Goal: Task Accomplishment & Management: Manage account settings

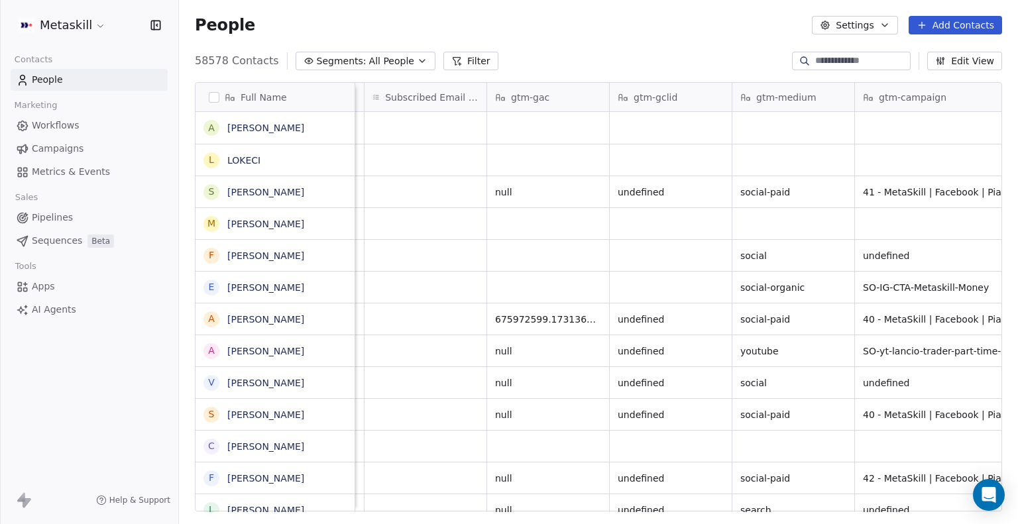
scroll to position [0, 1584]
click at [448, 57] on button "Filter" at bounding box center [470, 61] width 55 height 19
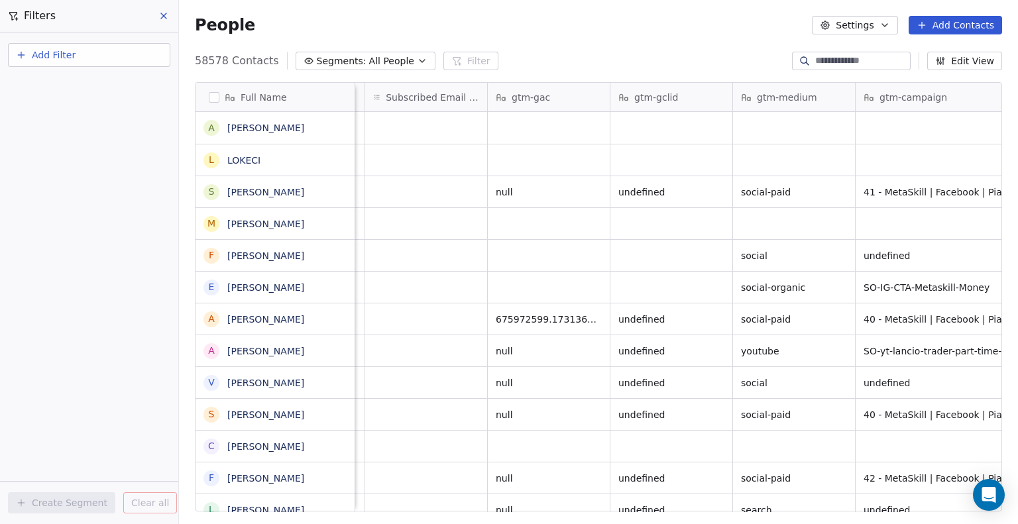
click at [91, 60] on button "Add Filter" at bounding box center [89, 55] width 162 height 24
click at [87, 85] on span "Contact properties" at bounding box center [65, 86] width 86 height 14
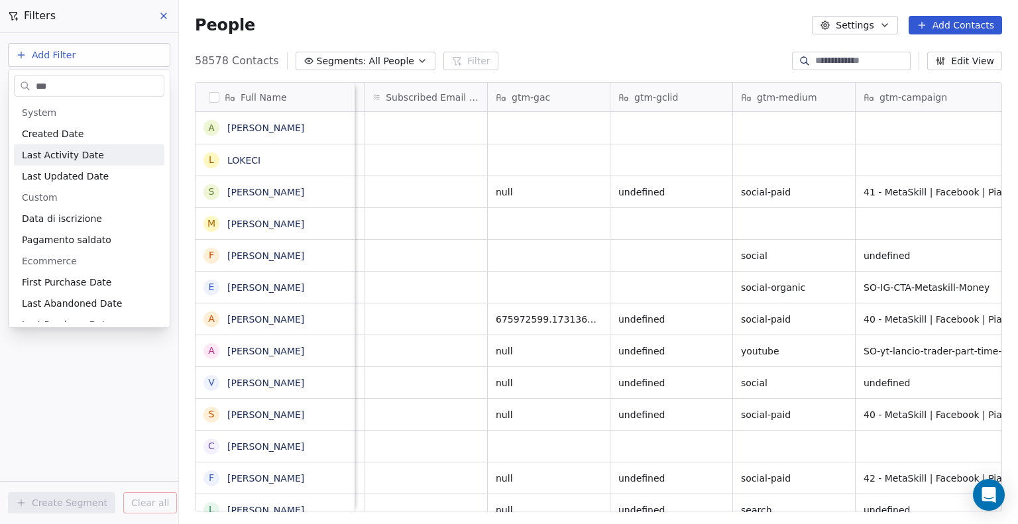
type input "***"
click at [77, 138] on span "Created Date" at bounding box center [53, 133] width 62 height 13
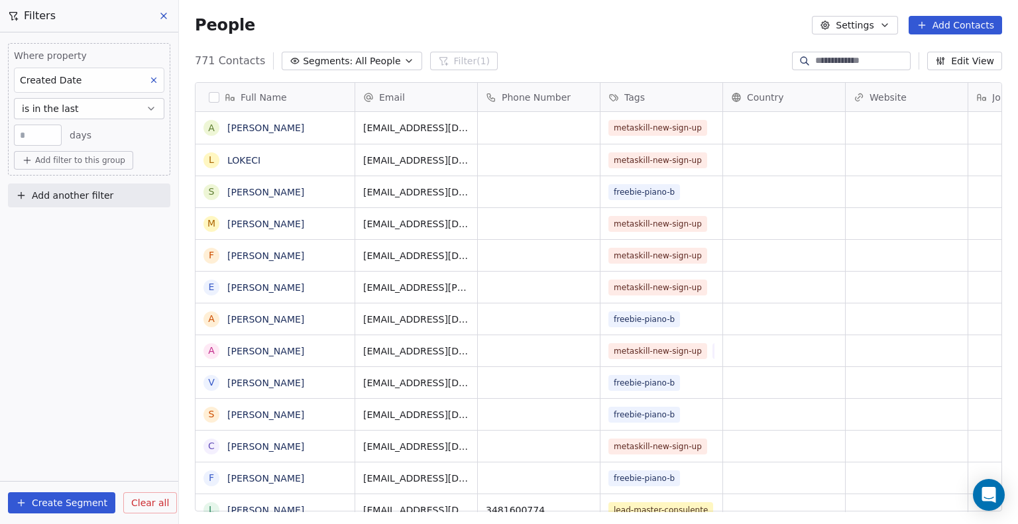
scroll to position [451, 828]
click at [54, 109] on span "is in the last" at bounding box center [50, 108] width 57 height 13
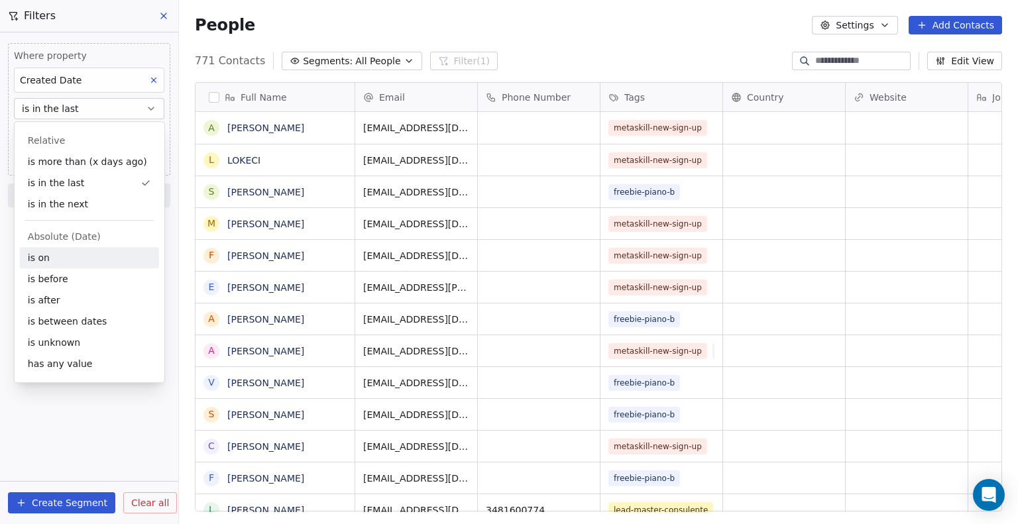
click at [65, 254] on div "is on" at bounding box center [89, 257] width 139 height 21
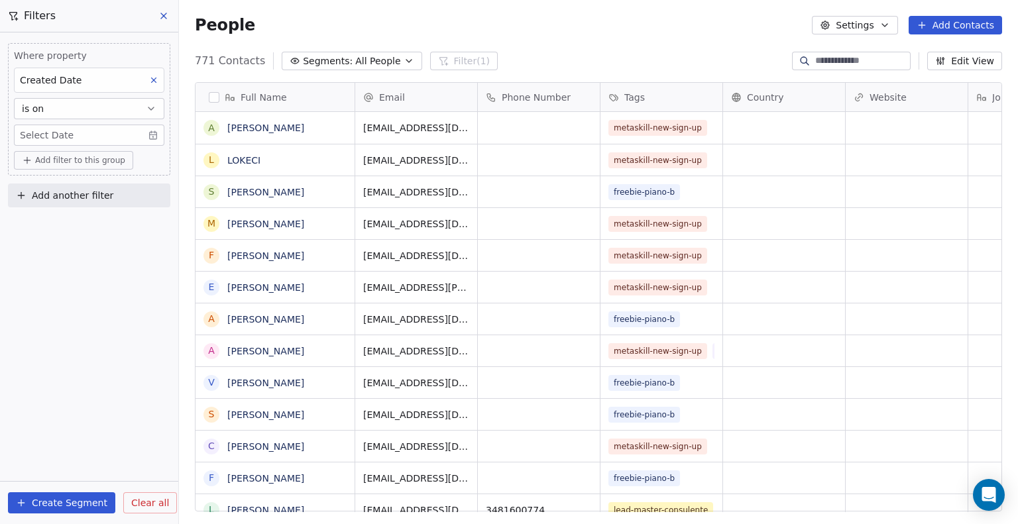
click at [101, 112] on button "is on" at bounding box center [89, 108] width 150 height 21
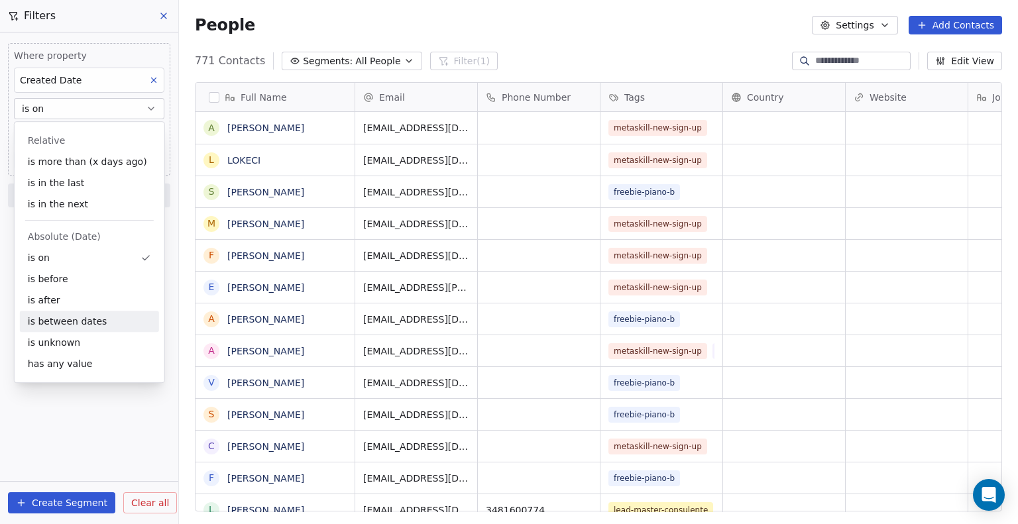
click at [77, 322] on div "is between dates" at bounding box center [89, 321] width 139 height 21
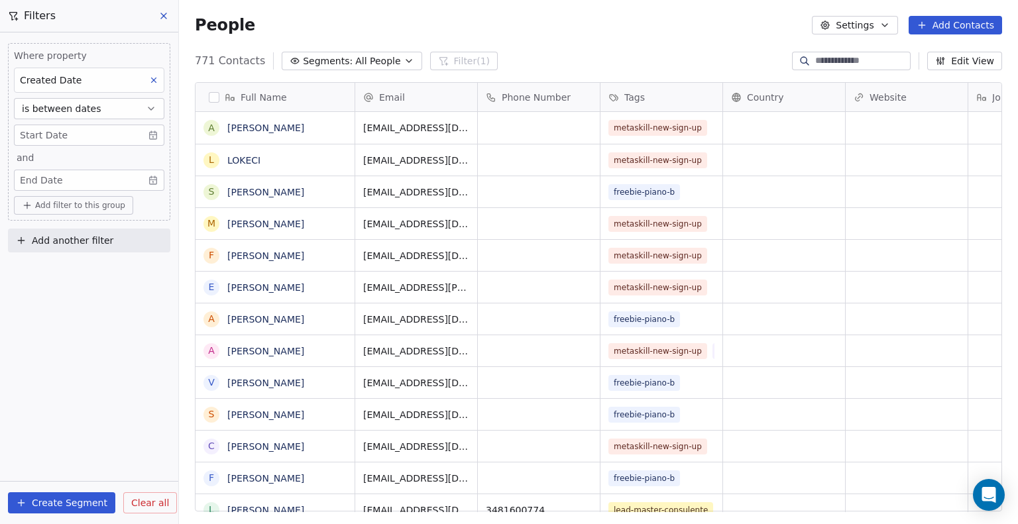
click at [58, 135] on body "Metaskill Contacts People Marketing Workflows Campaigns Metrics & Events Sales …" at bounding box center [509, 262] width 1018 height 524
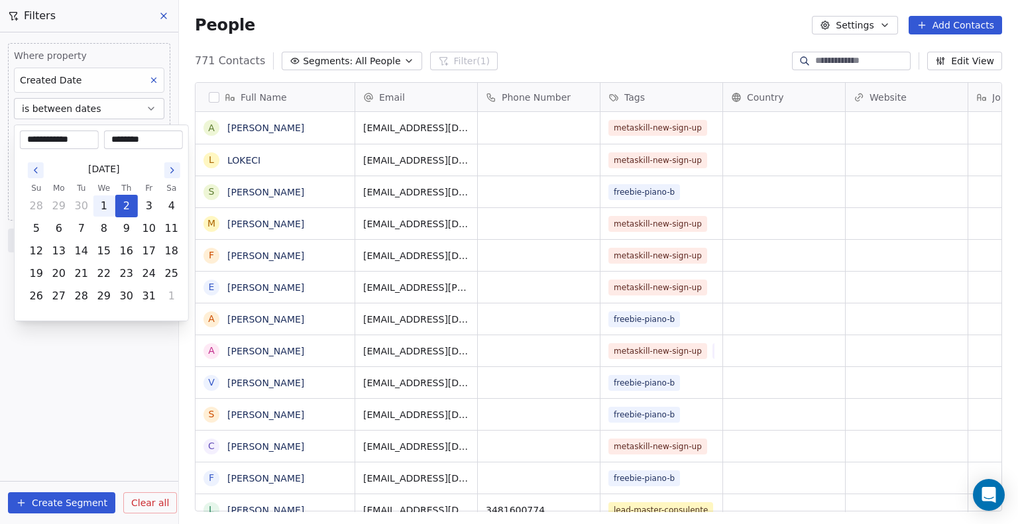
click at [108, 203] on button "1" at bounding box center [103, 205] width 21 height 21
click at [125, 207] on button "2" at bounding box center [126, 205] width 21 height 21
click at [111, 205] on button "1" at bounding box center [103, 205] width 21 height 21
click at [81, 210] on button "30" at bounding box center [81, 205] width 21 height 21
type input "**********"
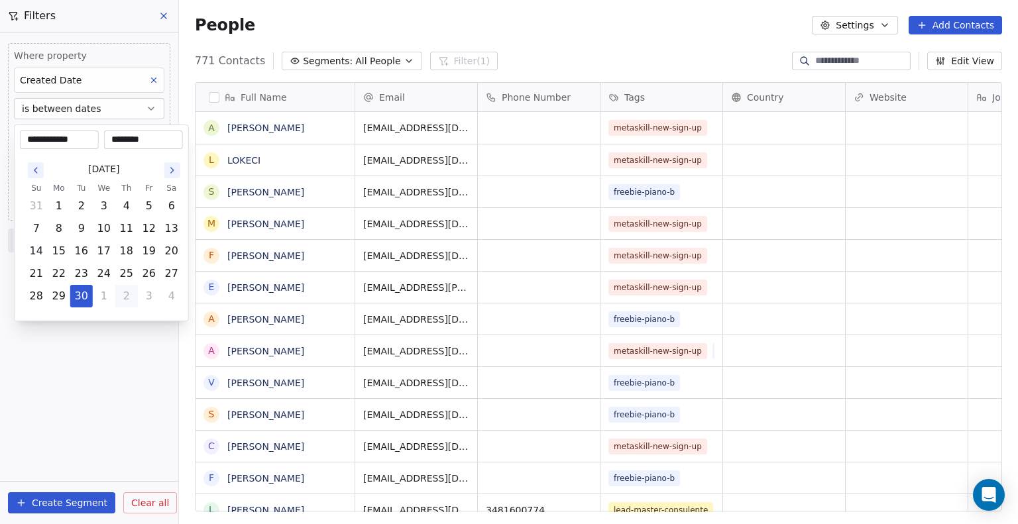
click at [124, 400] on html "Metaskill Contacts People Marketing Workflows Campaigns Metrics & Events Sales …" at bounding box center [509, 262] width 1018 height 524
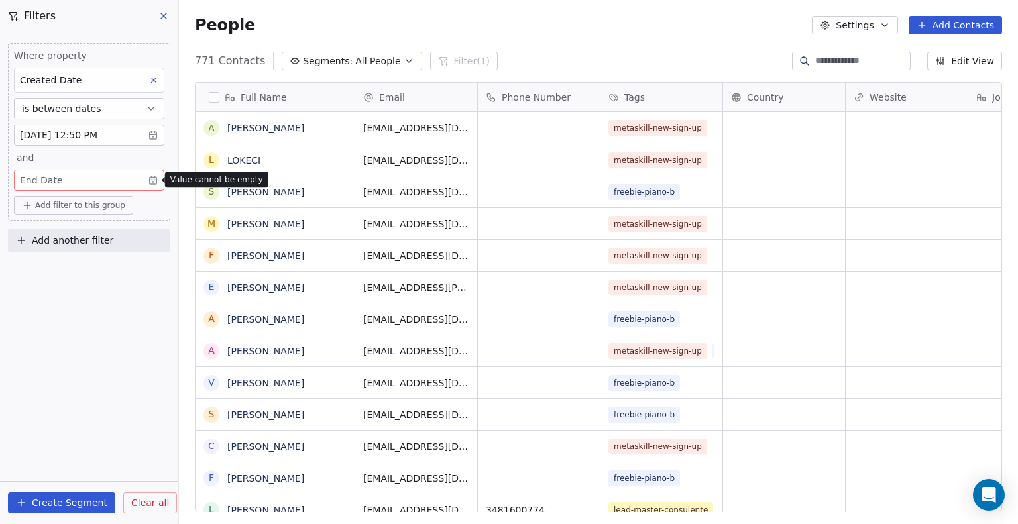
click at [85, 183] on body "Metaskill Contacts People Marketing Workflows Campaigns Metrics & Events Sales …" at bounding box center [509, 262] width 1018 height 524
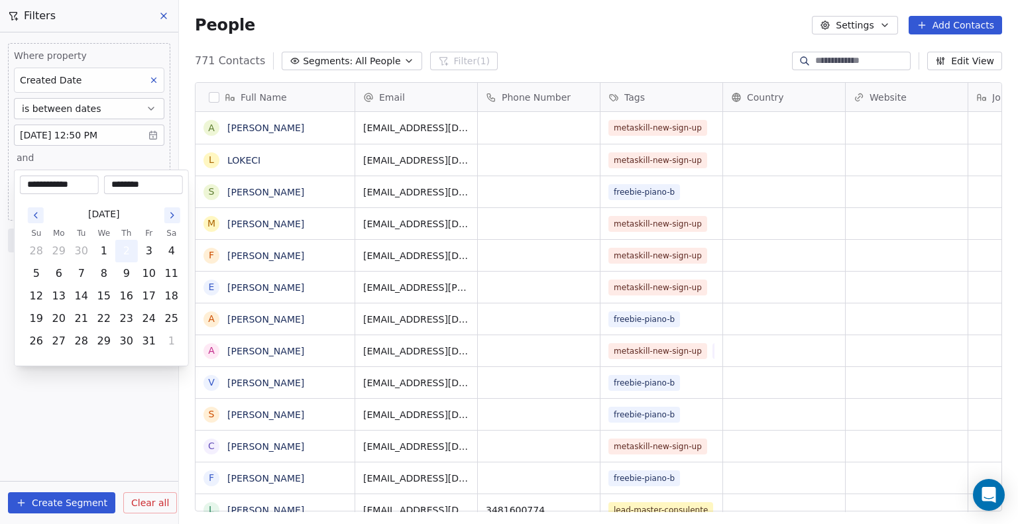
click at [131, 250] on button "2" at bounding box center [126, 251] width 21 height 21
click at [119, 463] on html "Metaskill Contacts People Marketing Workflows Campaigns Metrics & Events Sales …" at bounding box center [509, 262] width 1018 height 524
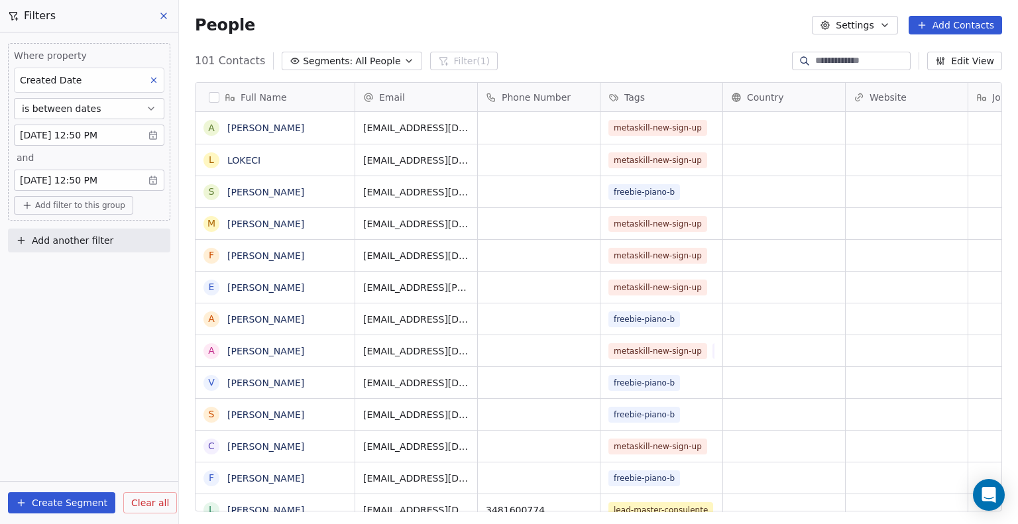
click at [63, 501] on button "Create Segment" at bounding box center [61, 502] width 107 height 21
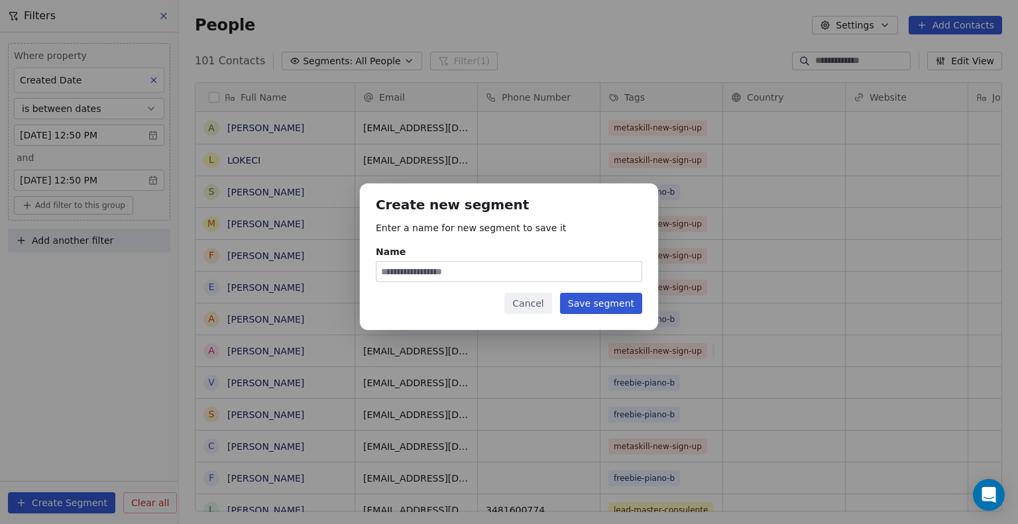
click at [543, 304] on button "Cancel" at bounding box center [527, 303] width 47 height 21
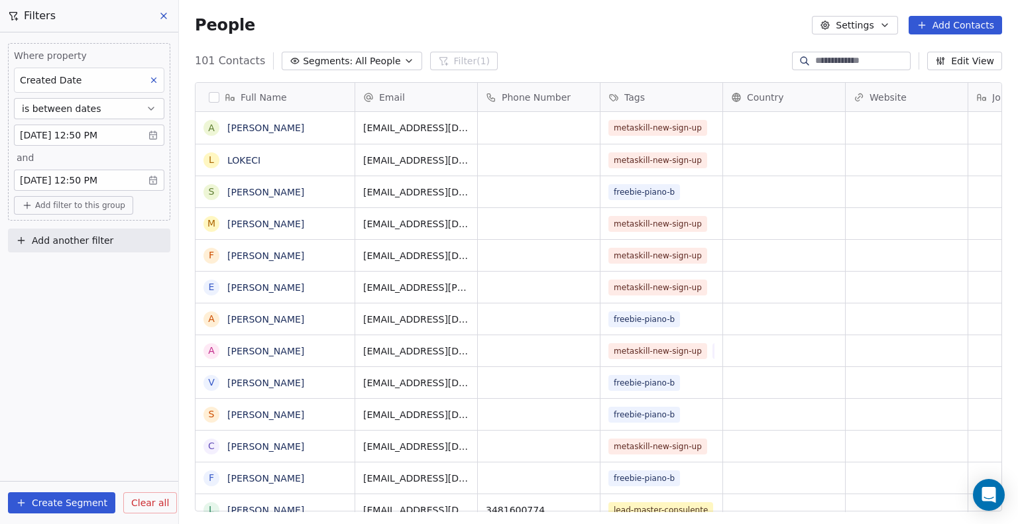
click at [580, 20] on div "People Settings Add Contacts" at bounding box center [598, 25] width 807 height 19
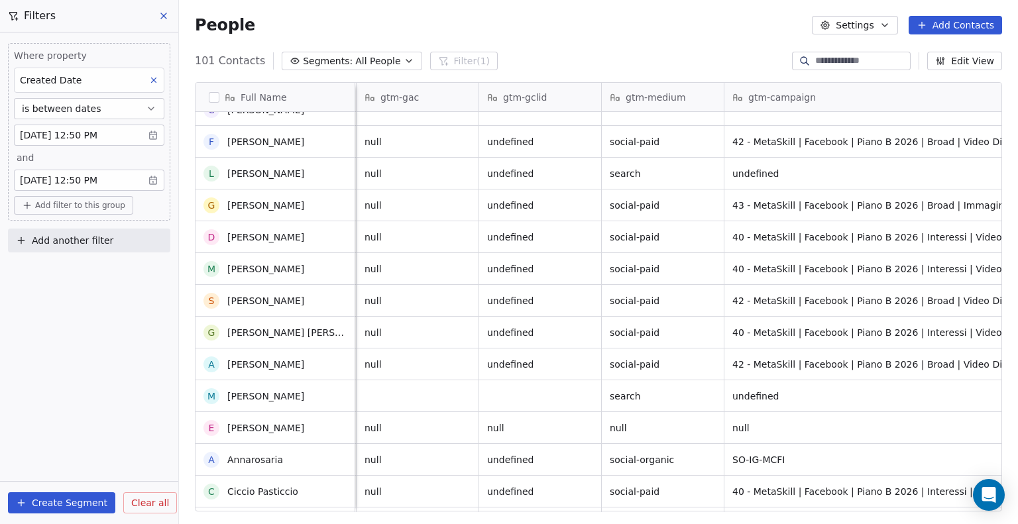
scroll to position [0, 0]
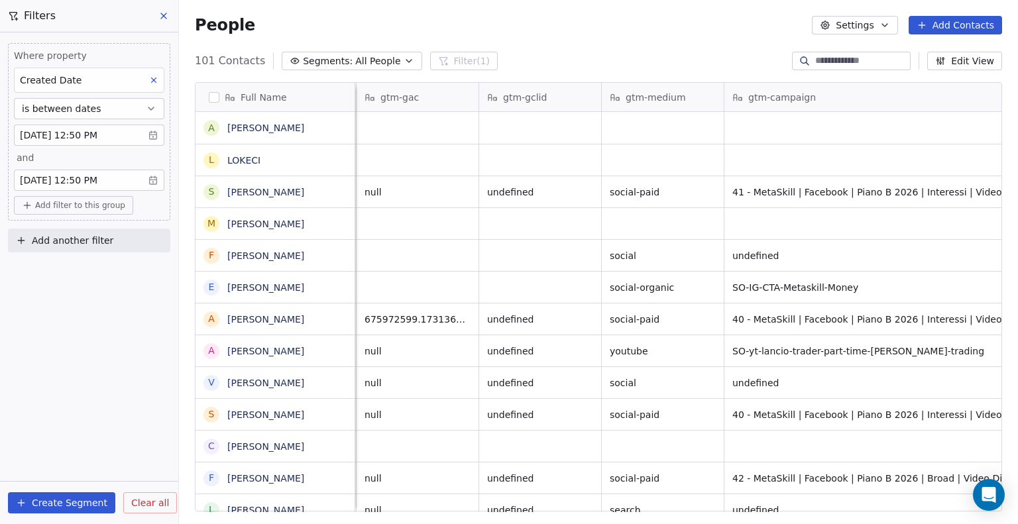
click at [641, 91] on span "gtm-medium" at bounding box center [655, 97] width 60 height 13
click at [641, 95] on html "Metaskill Contacts People Marketing Workflows Campaigns Metrics & Events Sales …" at bounding box center [509, 262] width 1018 height 524
click at [62, 240] on span "Add another filter" at bounding box center [72, 241] width 81 height 14
click at [72, 266] on span "Contact properties" at bounding box center [65, 271] width 86 height 14
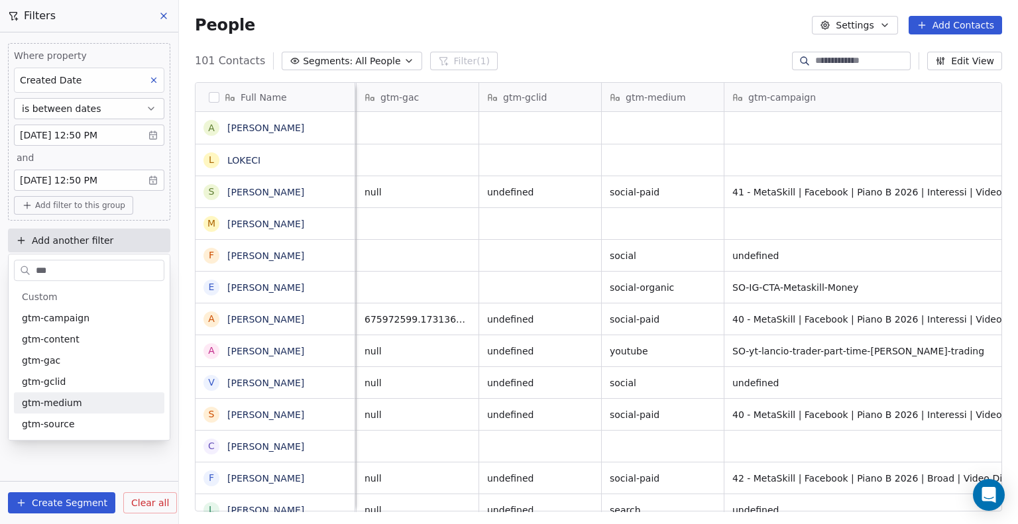
type input "***"
click at [69, 407] on span "gtm-medium" at bounding box center [52, 402] width 60 height 13
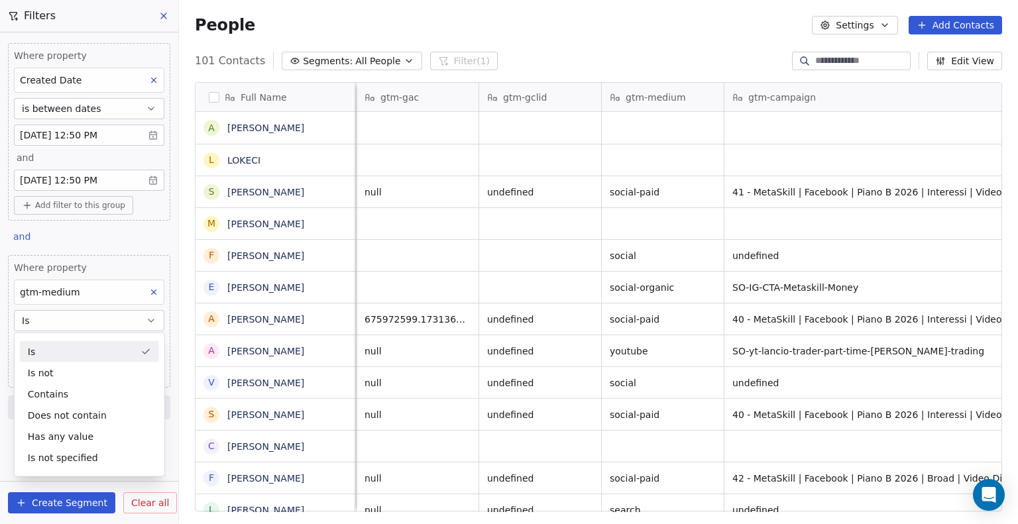
click at [74, 348] on div "Is" at bounding box center [89, 351] width 139 height 21
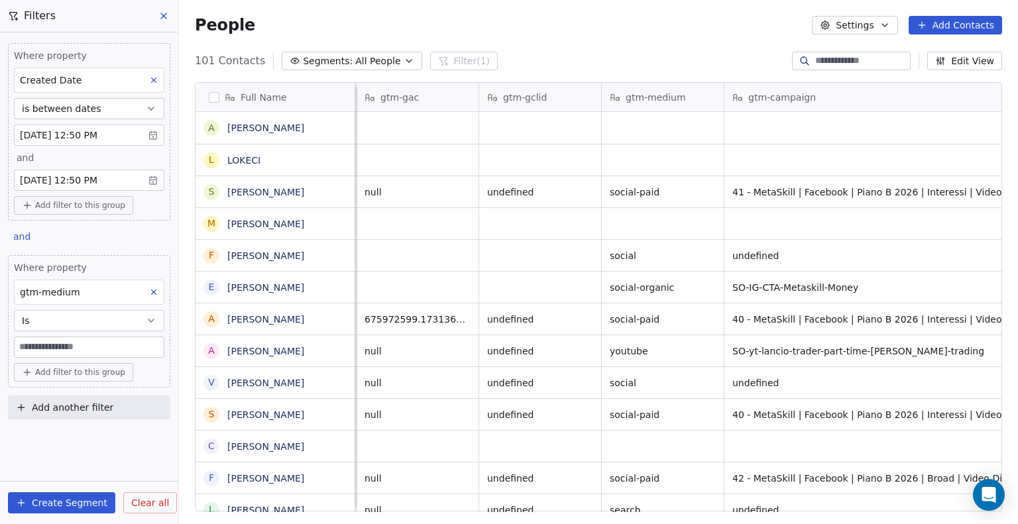
click at [66, 349] on input at bounding box center [89, 347] width 149 height 20
type input "**********"
click at [91, 442] on div "**********" at bounding box center [89, 278] width 178 height 492
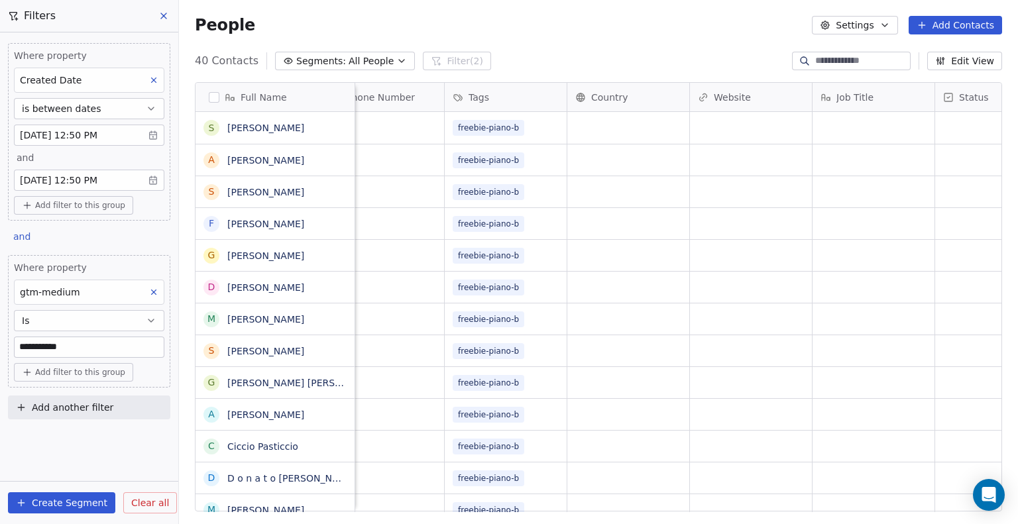
scroll to position [0, 144]
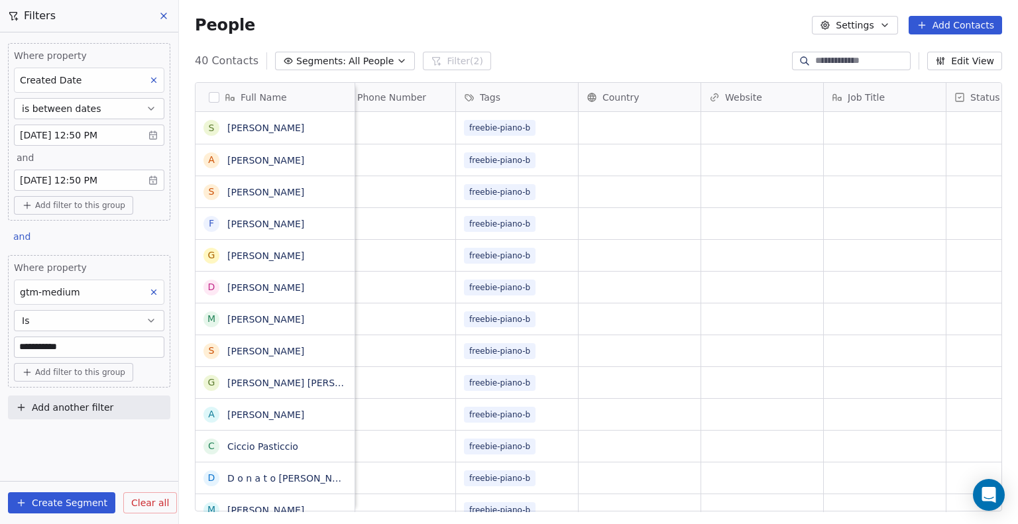
click at [509, 100] on div "Tags" at bounding box center [515, 97] width 103 height 13
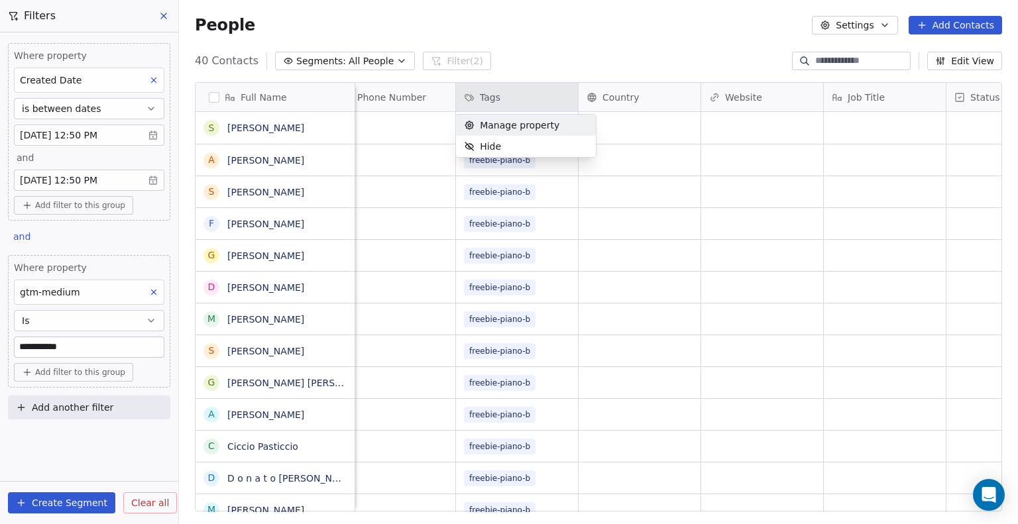
click at [508, 100] on html "**********" at bounding box center [509, 262] width 1018 height 524
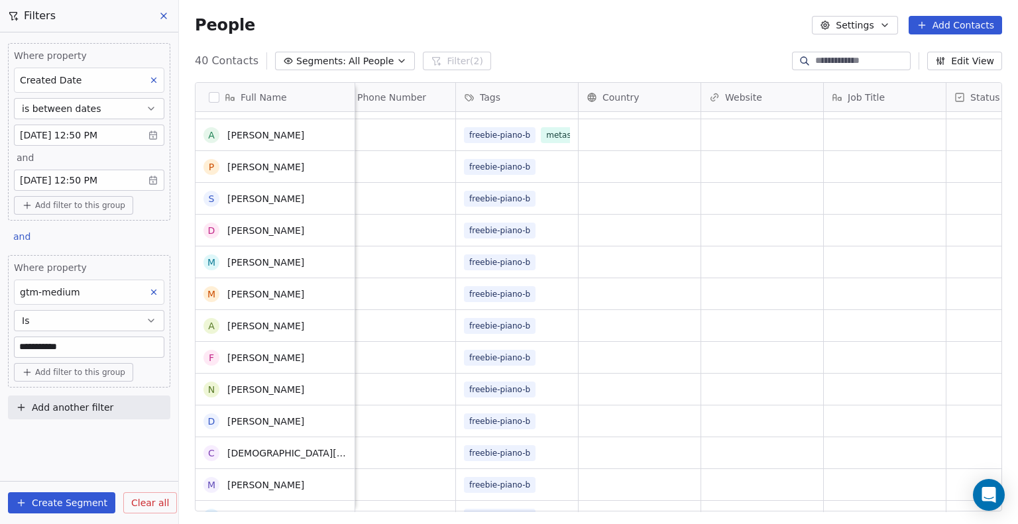
scroll to position [0, 0]
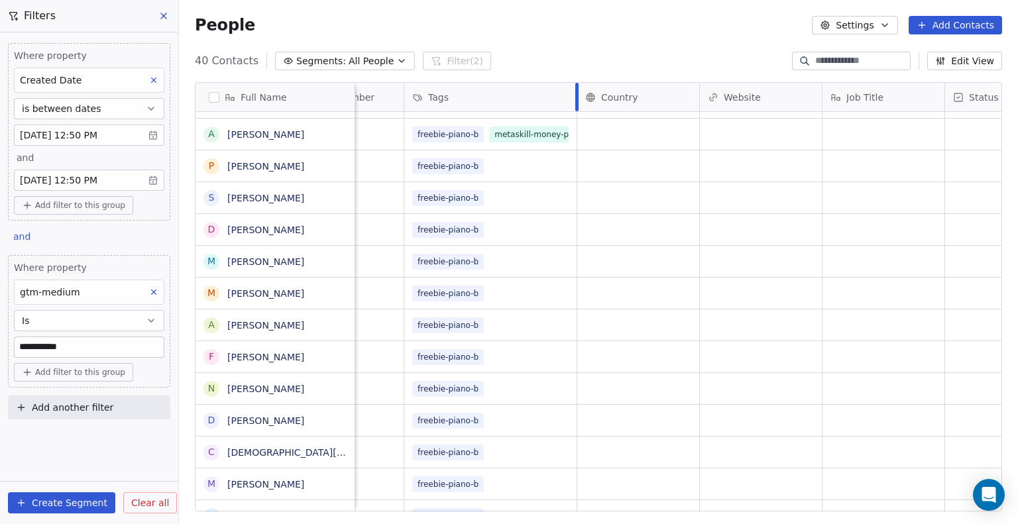
drag, startPoint x: 525, startPoint y: 87, endPoint x: 598, endPoint y: 89, distance: 73.6
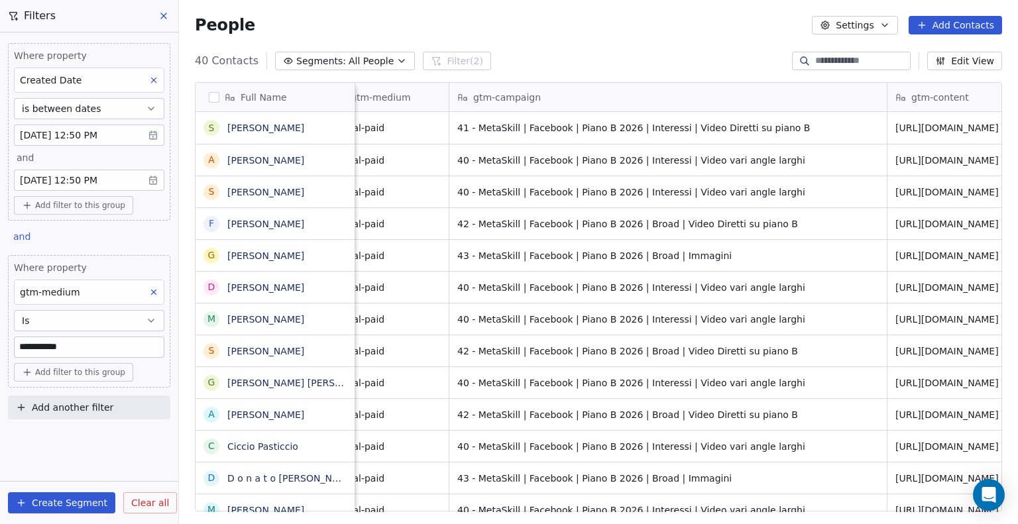
click at [528, 103] on span "gtm-campaign" at bounding box center [507, 97] width 68 height 13
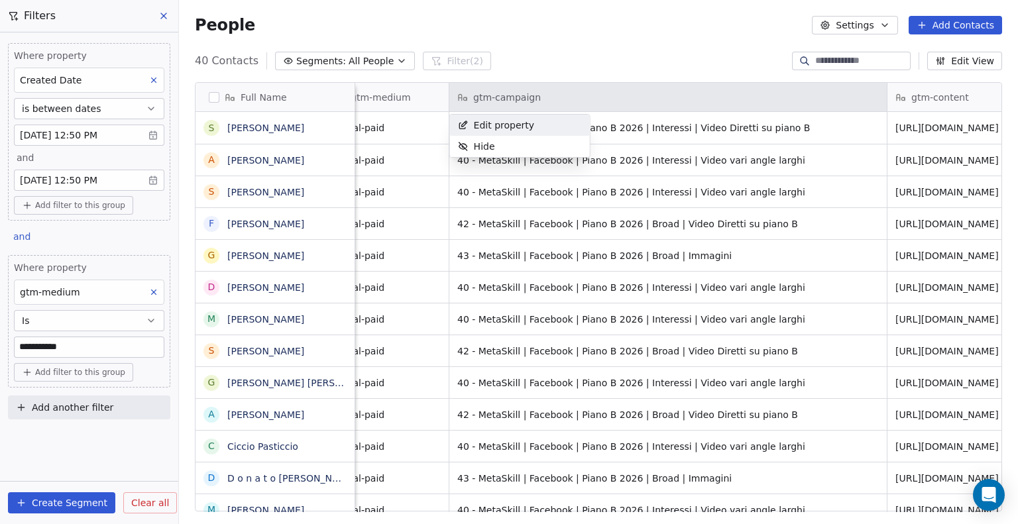
click at [526, 100] on html "**********" at bounding box center [509, 262] width 1018 height 524
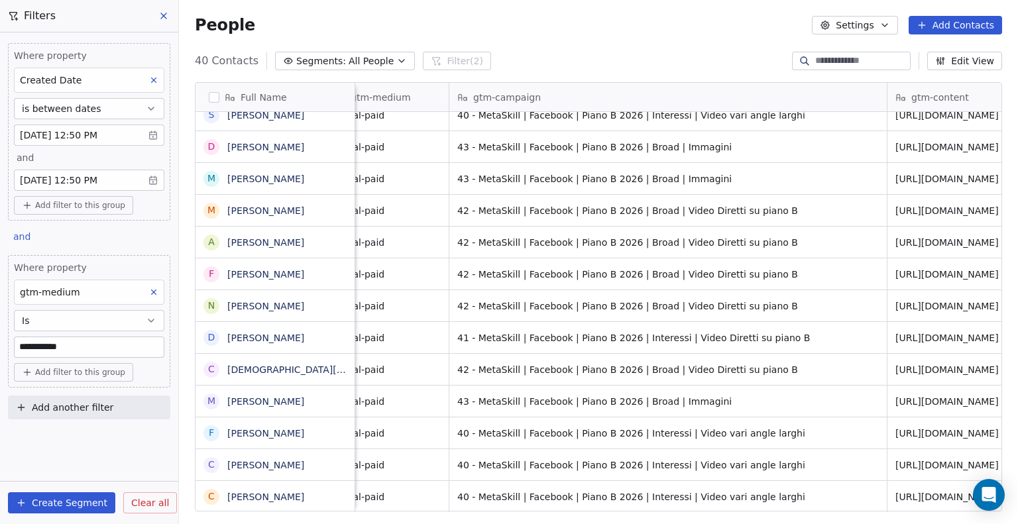
click at [211, 98] on button "button" at bounding box center [214, 97] width 11 height 11
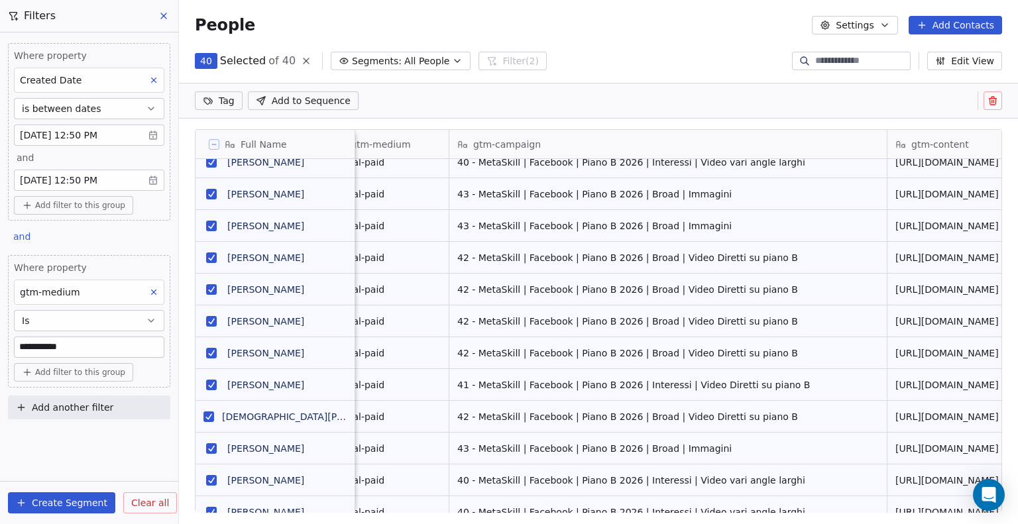
scroll to position [405, 828]
click at [867, 22] on button "Settings" at bounding box center [854, 25] width 85 height 19
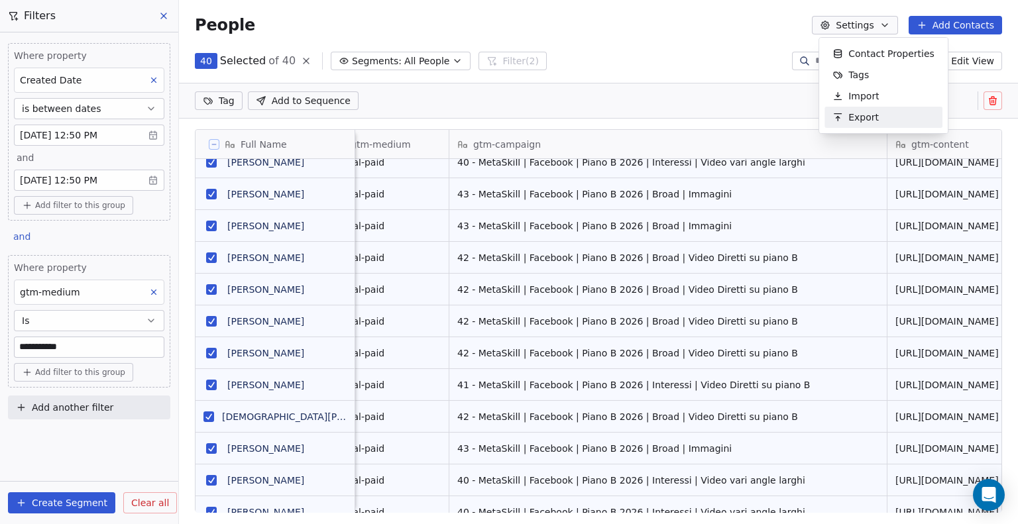
click at [868, 116] on span "Export" at bounding box center [863, 118] width 30 height 14
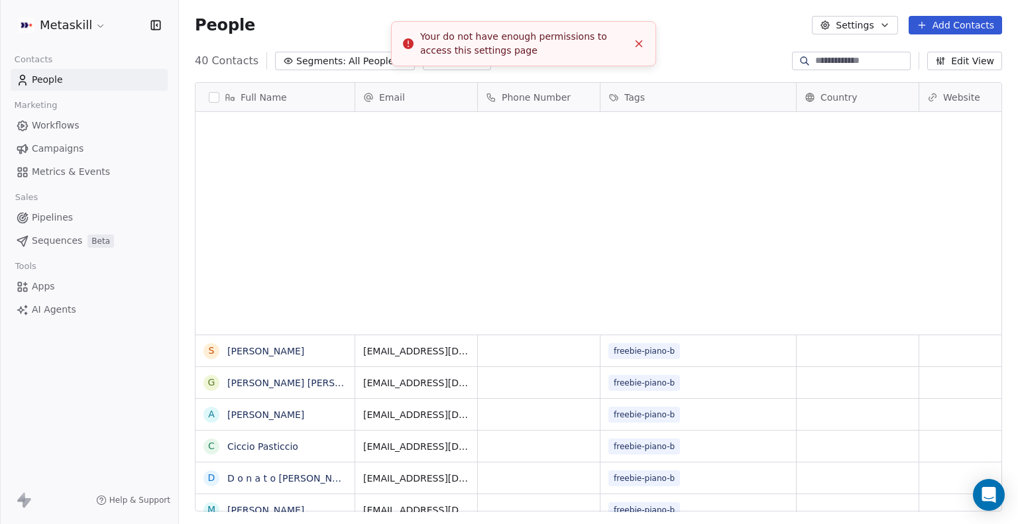
scroll to position [451, 828]
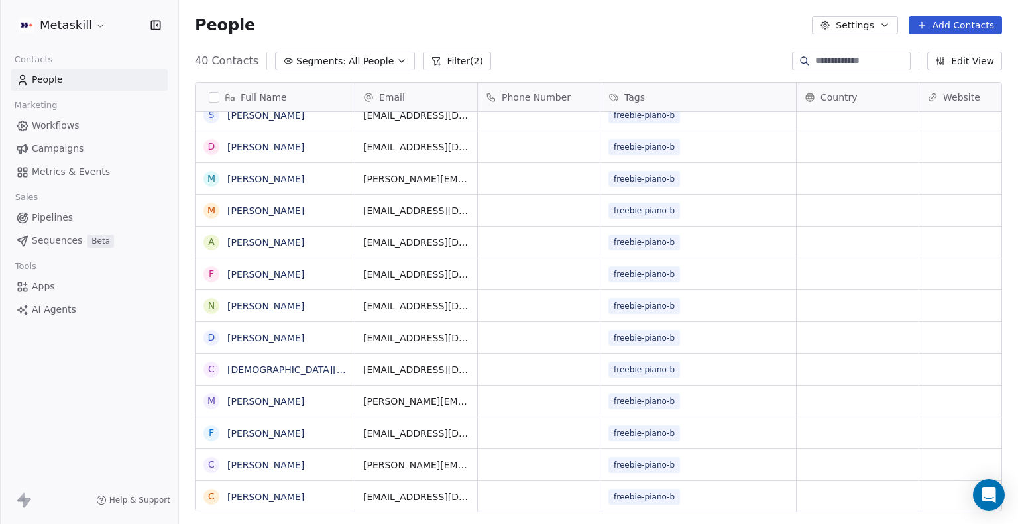
click at [437, 64] on button "Filter (2)" at bounding box center [457, 61] width 68 height 19
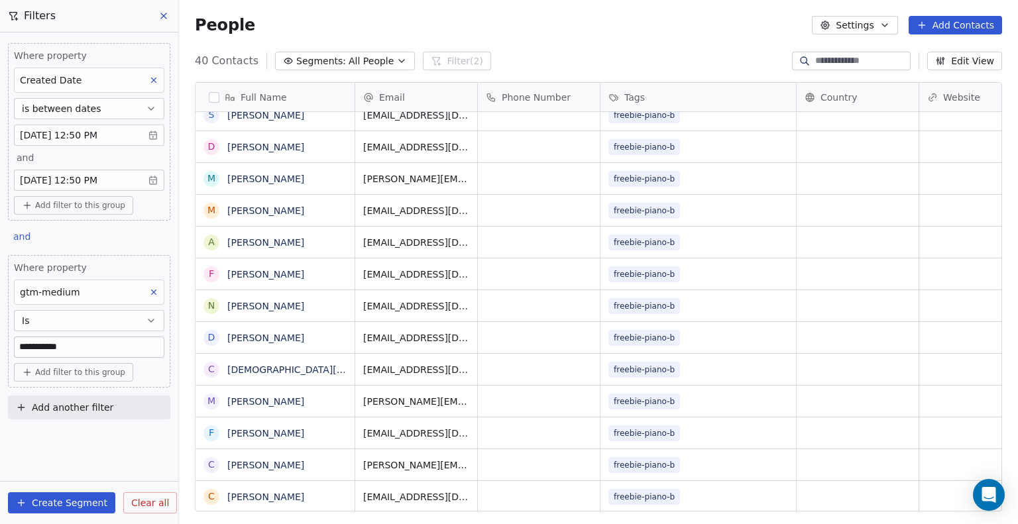
click at [156, 76] on icon at bounding box center [153, 80] width 9 height 9
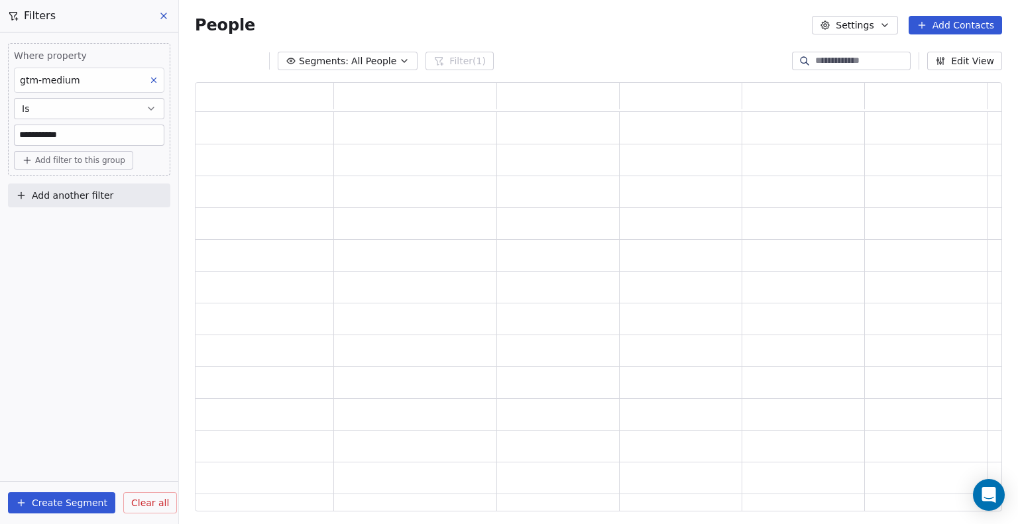
scroll to position [419, 796]
click at [149, 82] on icon at bounding box center [153, 80] width 9 height 9
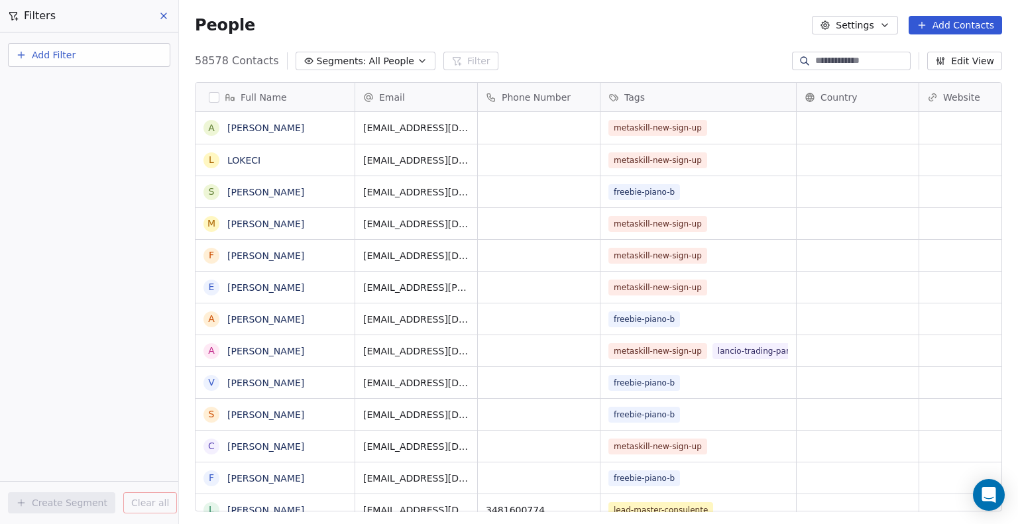
scroll to position [451, 828]
